Goal: Task Accomplishment & Management: Manage account settings

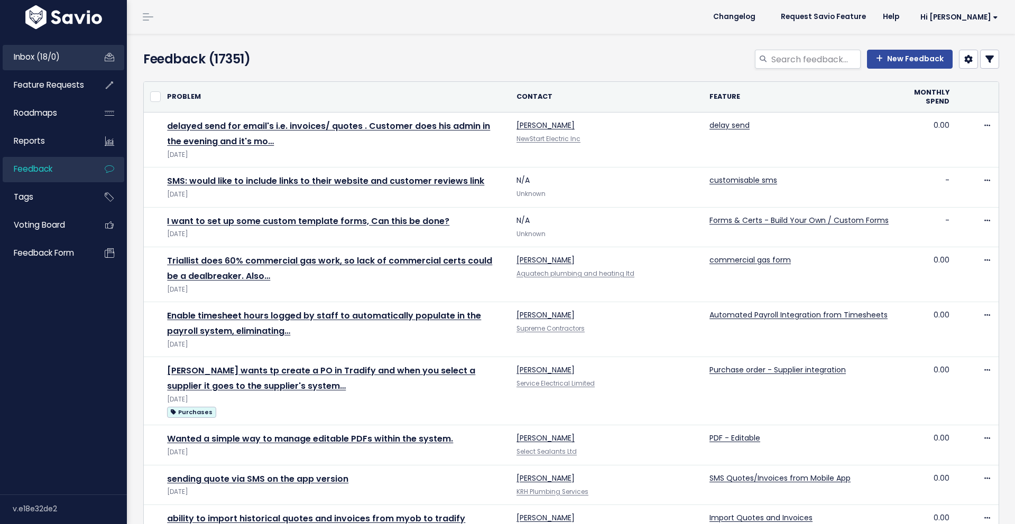
click at [59, 57] on span "Inbox (18/0)" at bounding box center [37, 56] width 46 height 11
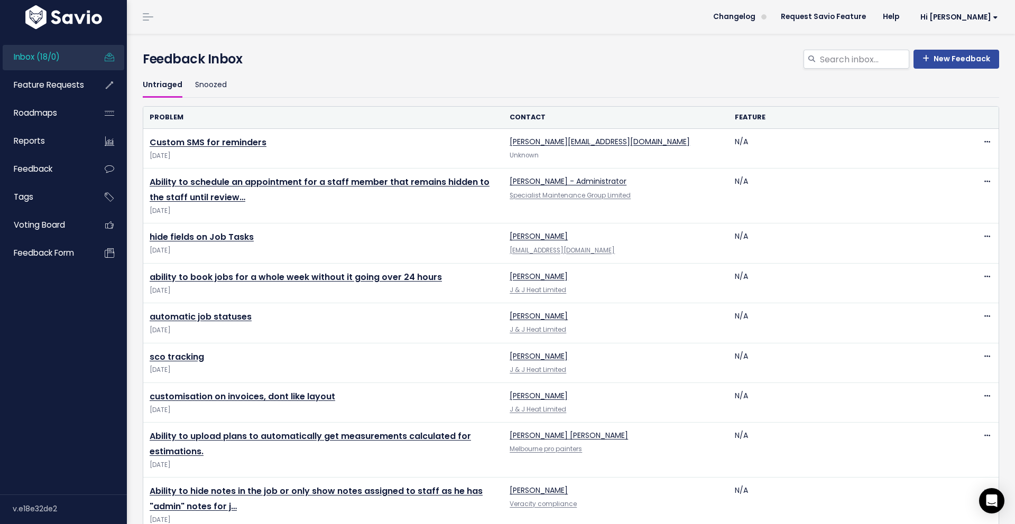
click at [364, 76] on ul "Untriaged Snoozed" at bounding box center [571, 85] width 856 height 25
click at [329, 76] on ul "Untriaged Snoozed" at bounding box center [571, 85] width 856 height 25
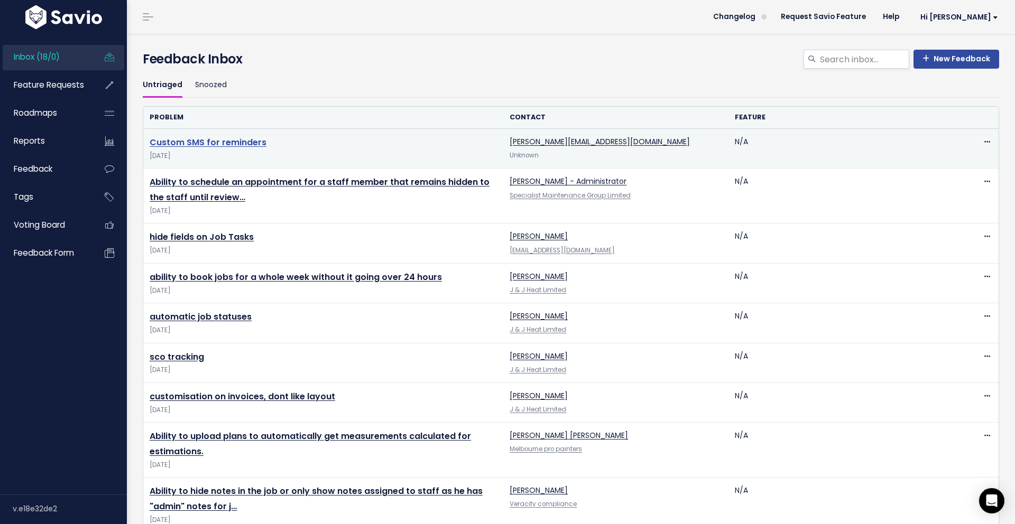
click at [249, 144] on link "Custom SMS for reminders" at bounding box center [208, 142] width 117 height 12
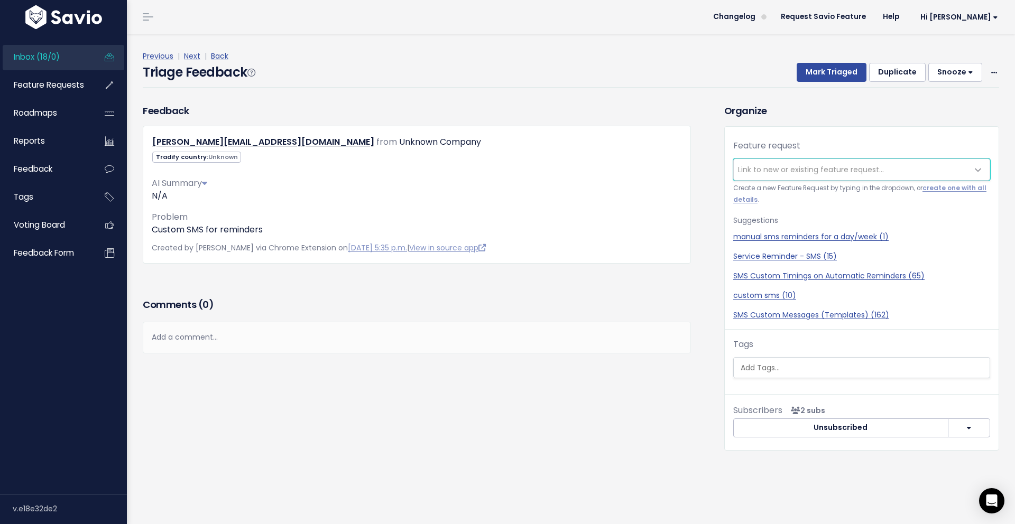
scroll to position [15, 0]
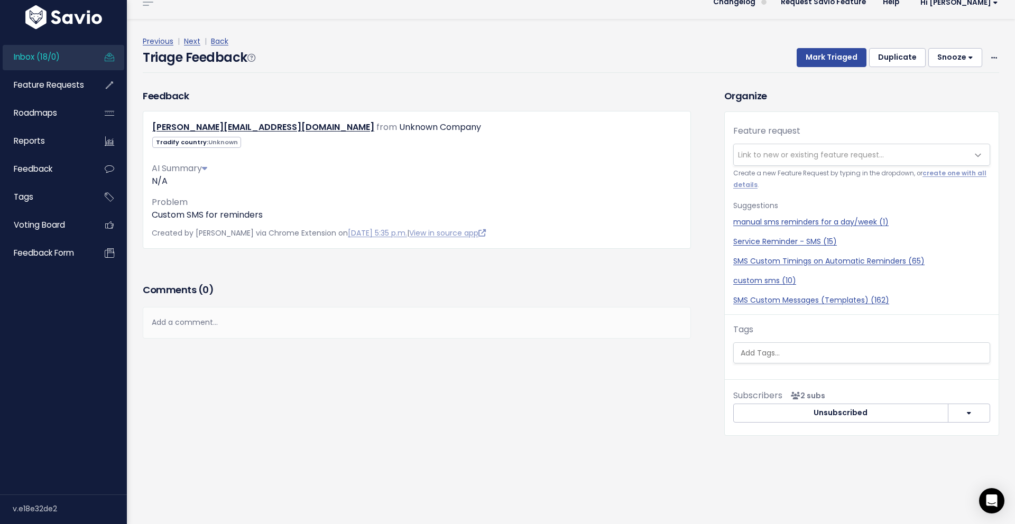
click at [319, 76] on div "Previous | Next | Back Triage Feedback Mark Triaged Duplicate [GEOGRAPHIC_DATA]…" at bounding box center [575, 54] width 864 height 70
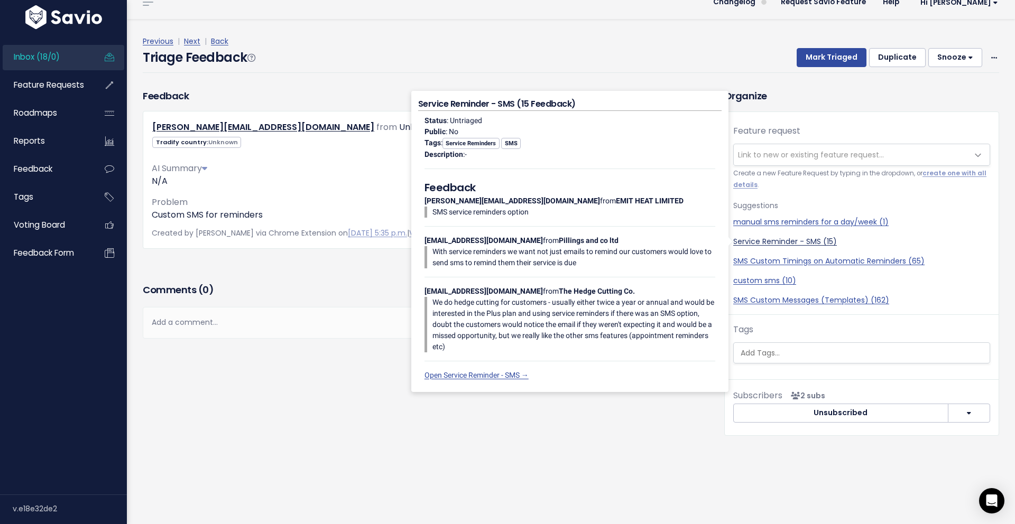
click at [781, 240] on link "Service Reminder - SMS (15)" at bounding box center [861, 241] width 257 height 11
select select "47582"
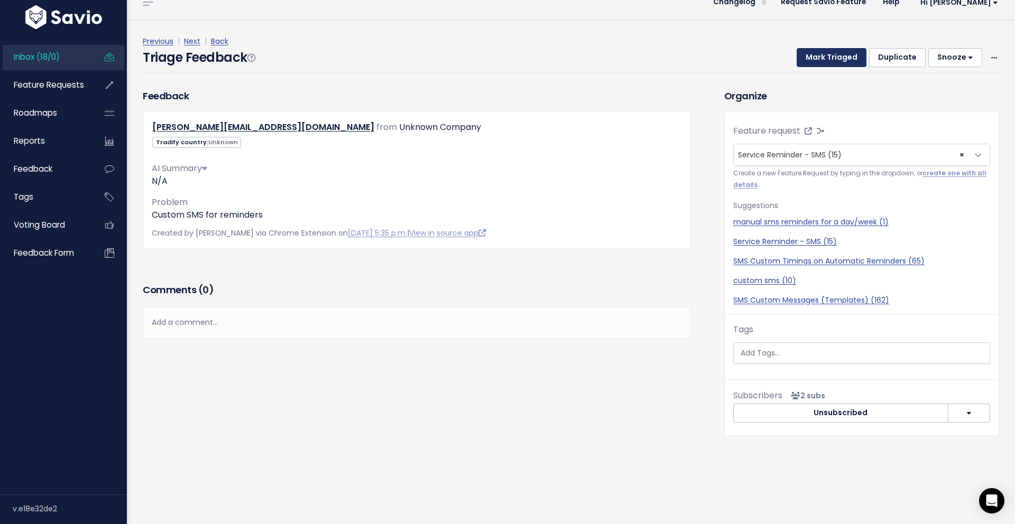
click at [830, 54] on button "Mark Triaged" at bounding box center [831, 57] width 70 height 19
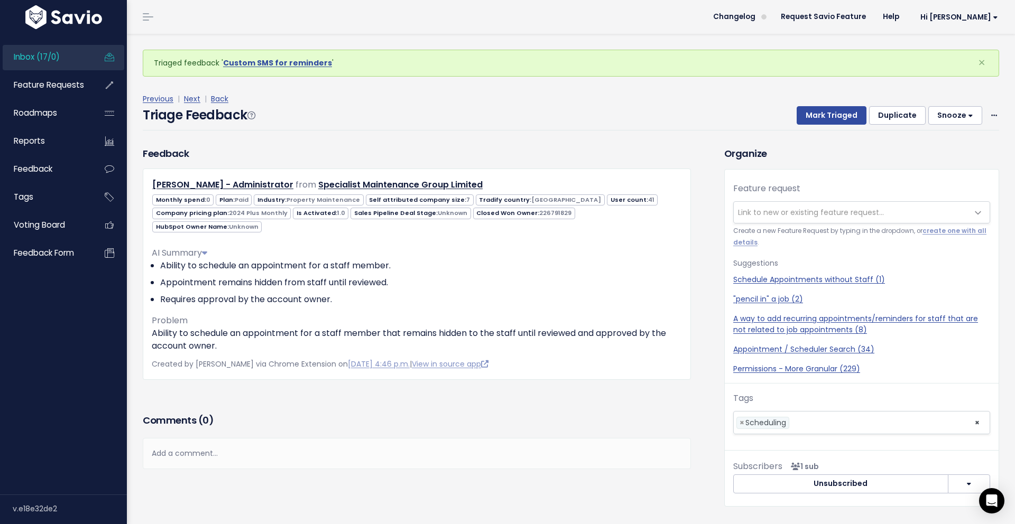
click at [443, 124] on div "Triage Feedback Mark Triaged Duplicate Snooze 1 day 3 days 7 days 14 days Edit …" at bounding box center [571, 118] width 856 height 25
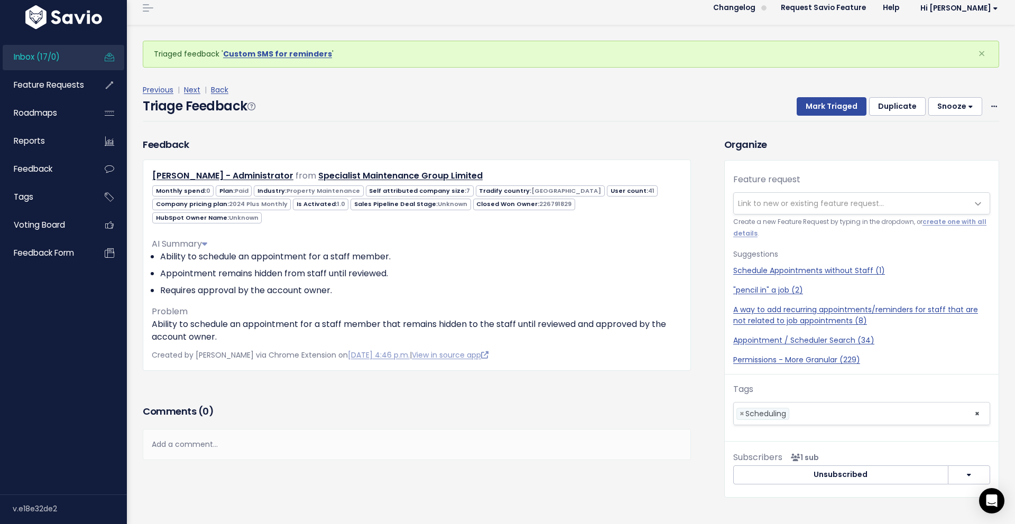
click at [443, 124] on div "Previous | Next | Back Triage Feedback Mark Triaged Duplicate Snooze 1 day 3 da…" at bounding box center [575, 103] width 864 height 70
